Goal: Information Seeking & Learning: Learn about a topic

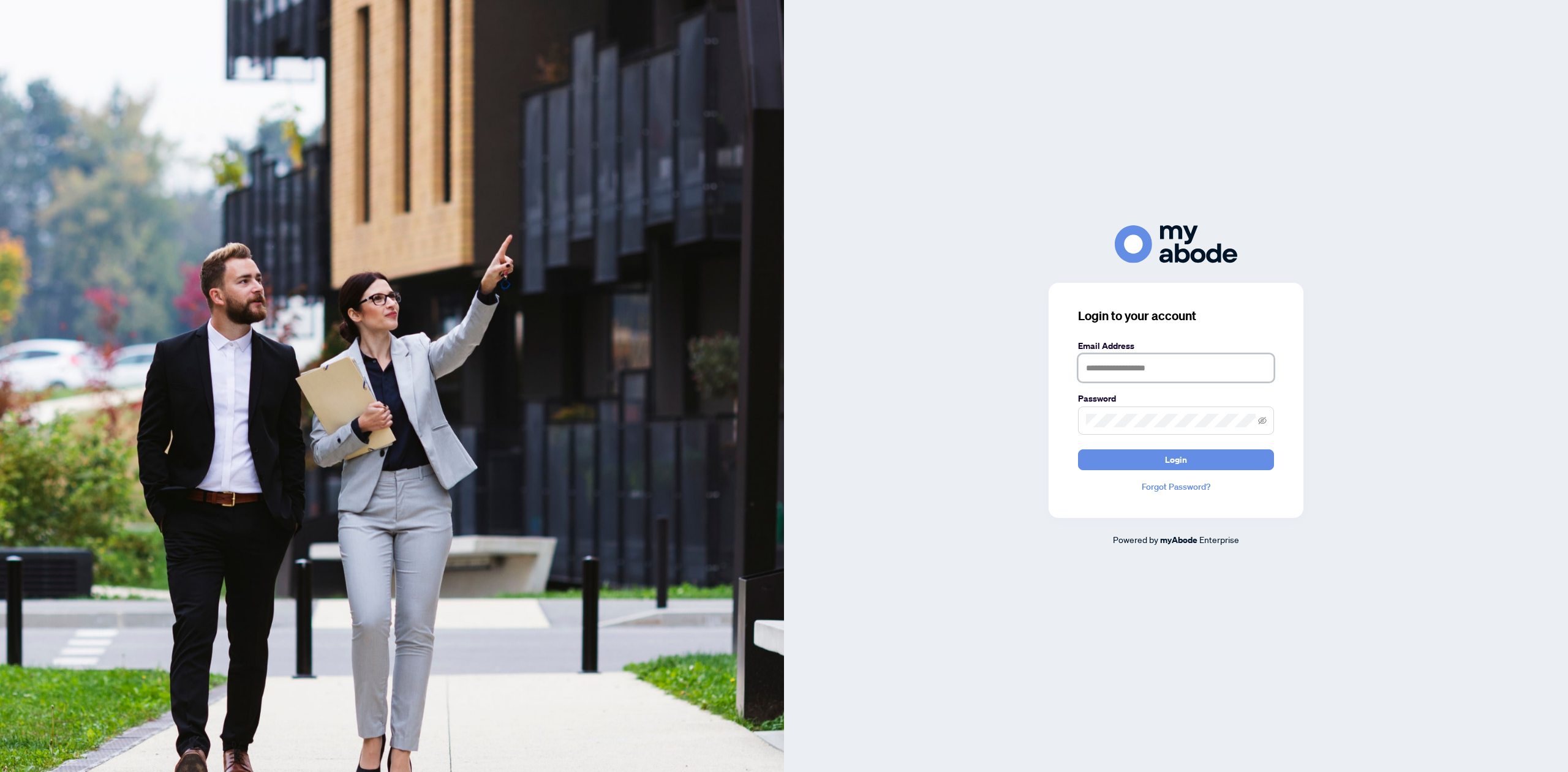
type input "**********"
click at [1269, 420] on span at bounding box center [1176, 421] width 196 height 29
click at [1266, 421] on icon "eye-invisible" at bounding box center [1262, 420] width 9 height 8
click at [1204, 469] on button "Login" at bounding box center [1176, 460] width 196 height 21
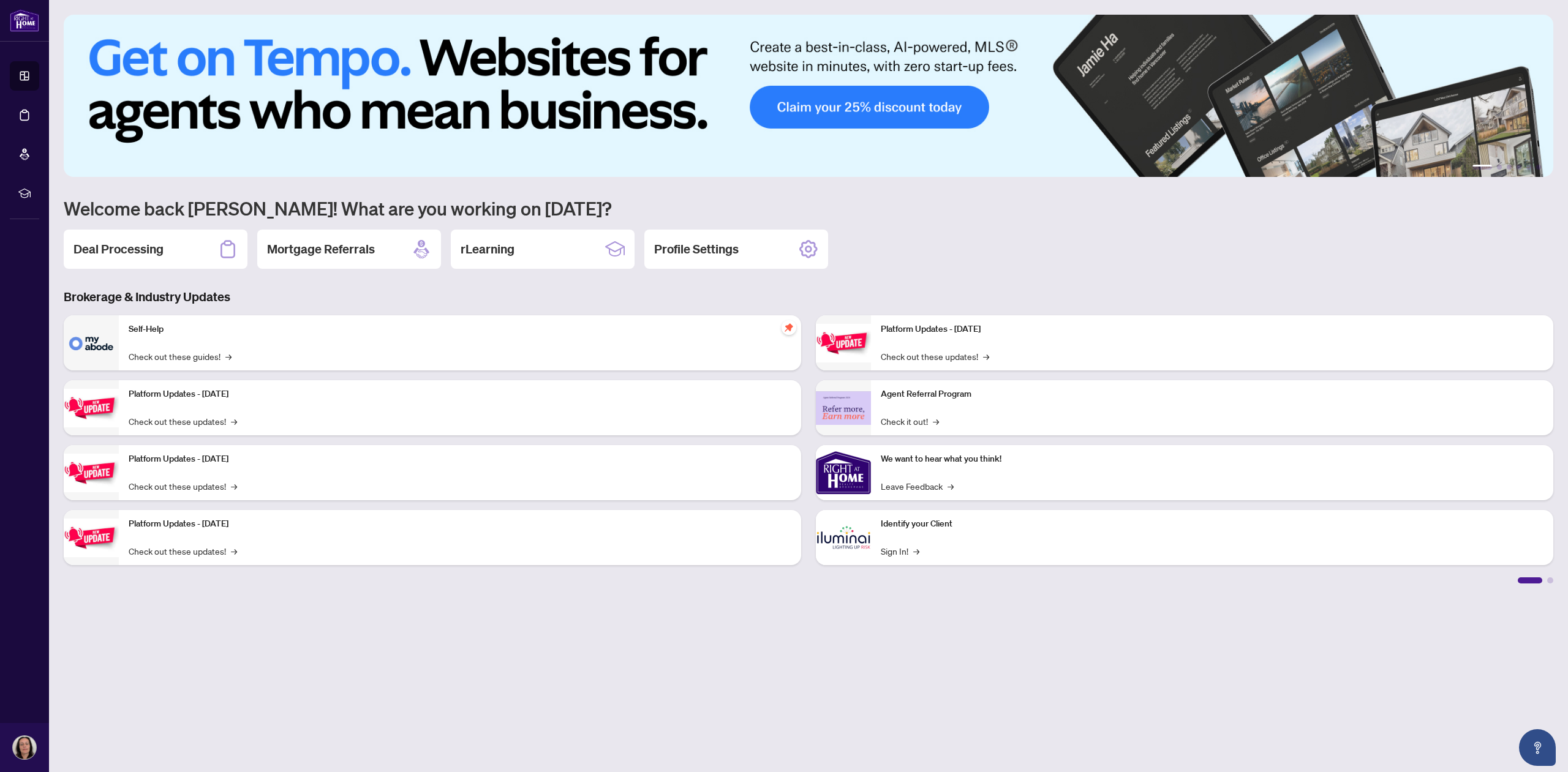
click at [1235, 691] on main "1 2 3 4 5 6 Welcome back [PERSON_NAME]! What are you working on [DATE]? Deal Pr…" at bounding box center [808, 386] width 1519 height 772
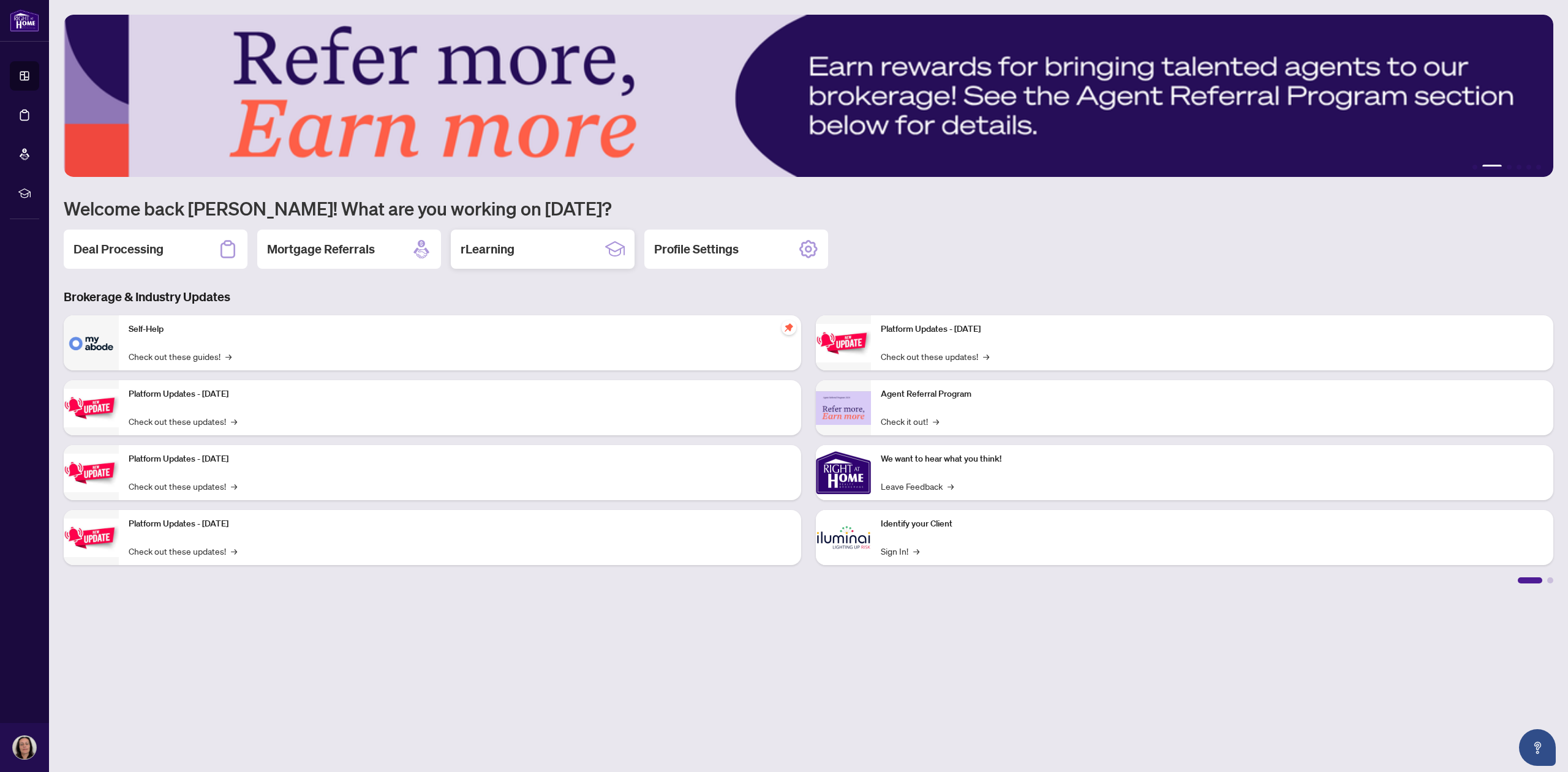
click at [511, 235] on div "rLearning" at bounding box center [542, 249] width 184 height 39
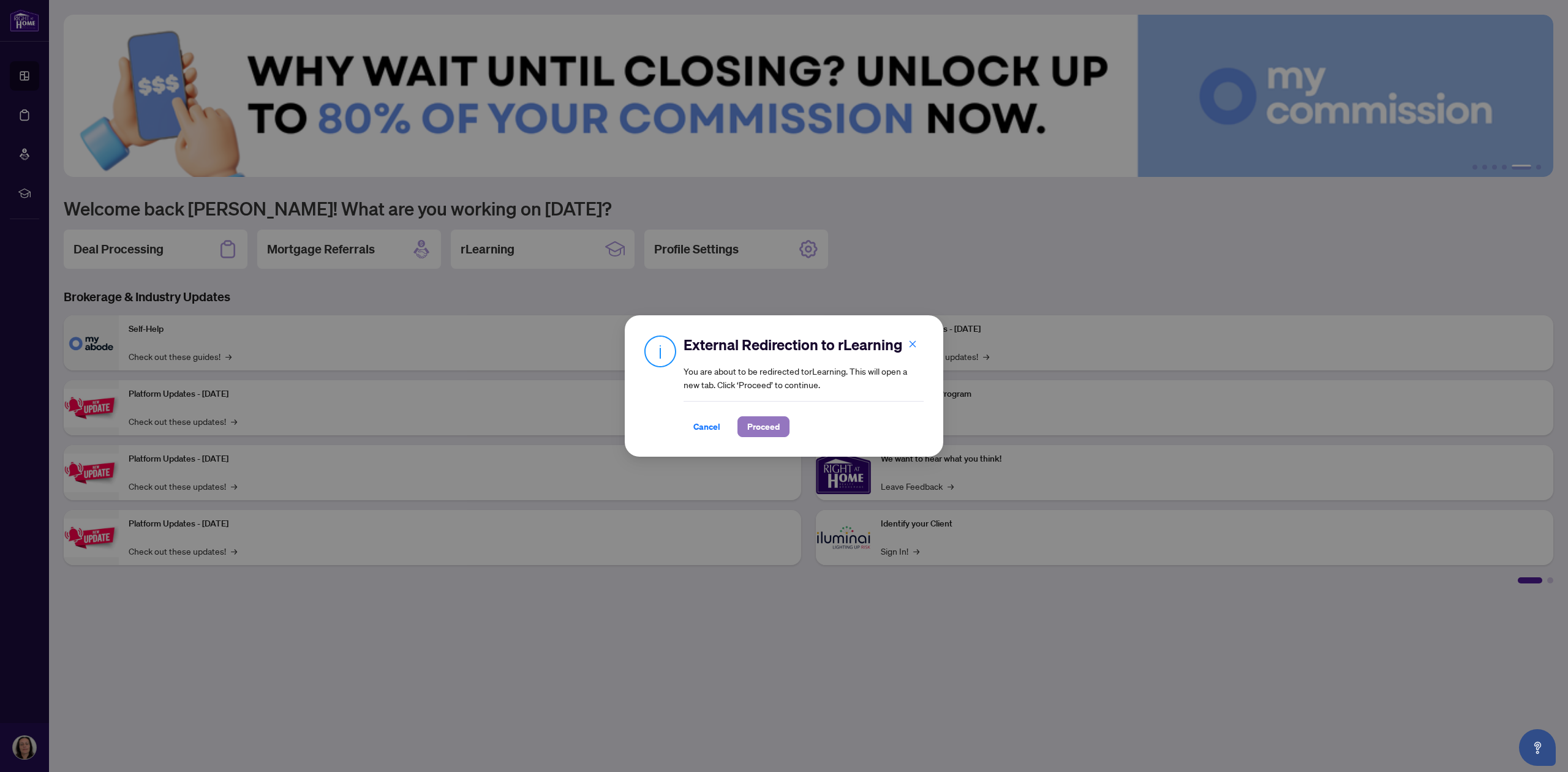
click at [768, 426] on span "Proceed" at bounding box center [764, 427] width 32 height 20
